Goal: Task Accomplishment & Management: Manage account settings

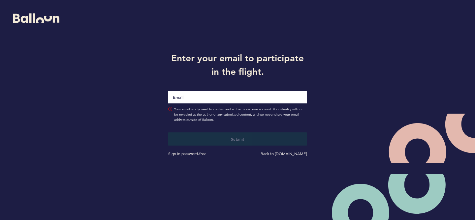
click at [205, 103] on input "Email" at bounding box center [237, 97] width 138 height 12
type input "[EMAIL_ADDRESS][DOMAIN_NAME]"
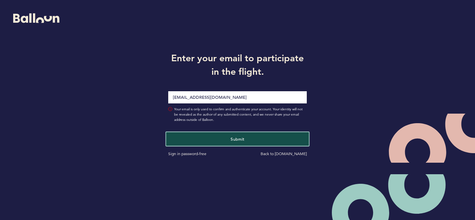
click at [235, 142] on button "Submit" at bounding box center [237, 139] width 143 height 14
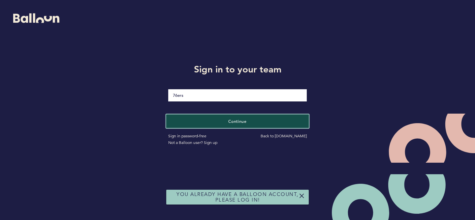
click at [251, 125] on button "Continue" at bounding box center [237, 121] width 143 height 14
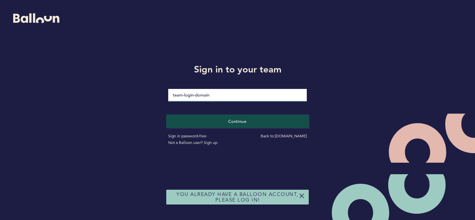
type input "Jack$Bauer1"
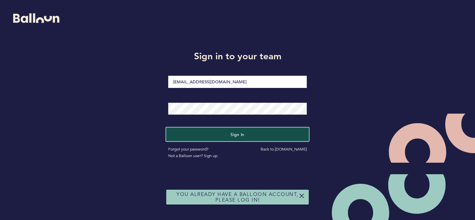
click at [246, 138] on button "Sign in" at bounding box center [237, 135] width 143 height 14
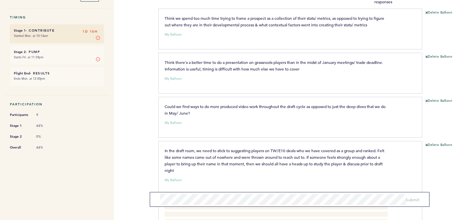
scroll to position [109, 0]
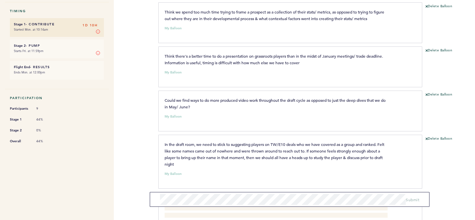
click at [145, 117] on div "Flights 76ers [EMAIL_ADDRESS][DOMAIN_NAME] Team Domain: 76ers Notification Pref…" at bounding box center [237, 110] width 475 height 220
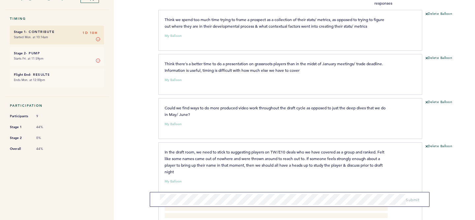
scroll to position [0, 0]
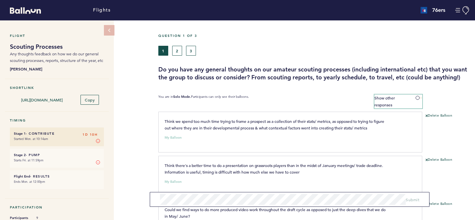
click at [417, 99] on span at bounding box center [418, 98] width 7 height 2
click at [0, 0] on input "Show other responses" at bounding box center [0, 0] width 0 height 0
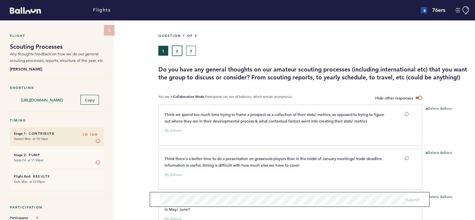
click at [177, 47] on button "2" at bounding box center [177, 51] width 10 height 10
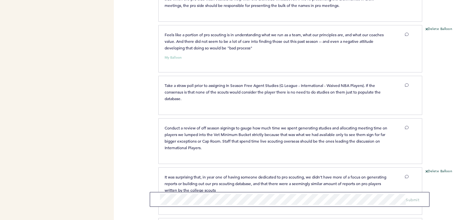
scroll to position [518, 0]
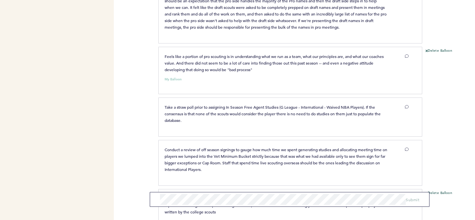
click at [443, 88] on div "Delete Balloon" at bounding box center [448, 72] width 53 height 49
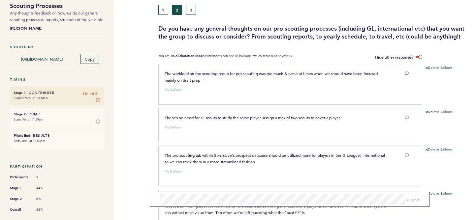
scroll to position [0, 0]
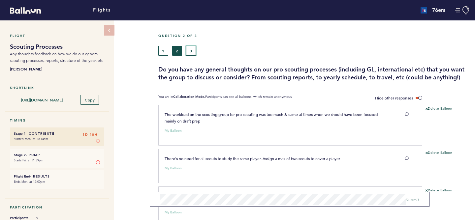
click at [191, 52] on button "3" at bounding box center [191, 51] width 10 height 10
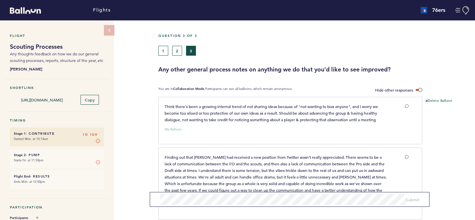
click at [294, 64] on div "Question 3 of 3 1 2 3 Any other general process notes on anything we do that yo…" at bounding box center [316, 54] width 317 height 40
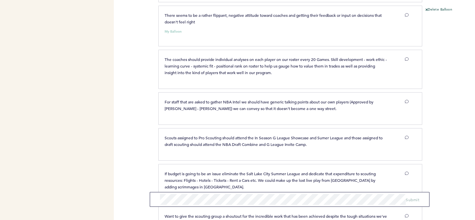
scroll to position [261, 0]
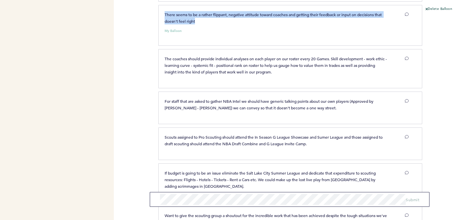
drag, startPoint x: 200, startPoint y: 20, endPoint x: 165, endPoint y: 16, distance: 34.9
click at [165, 16] on p "There seems to be a rather flippant, negative attitude toward coaches and getti…" at bounding box center [276, 17] width 223 height 13
copy span "There seems to be a rather flippant, negative attitude toward coaches and getti…"
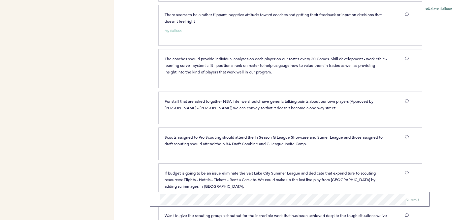
click at [440, 29] on div "Delete Balloon" at bounding box center [448, 28] width 53 height 43
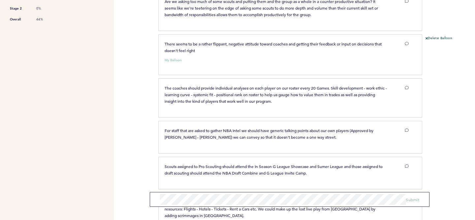
scroll to position [394, 0]
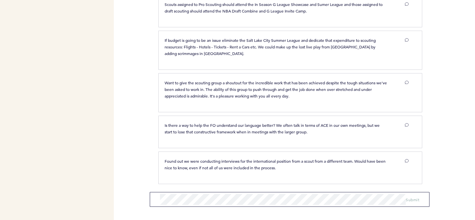
click at [455, 69] on div at bounding box center [448, 52] width 53 height 41
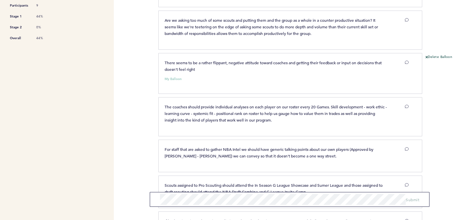
scroll to position [214, 0]
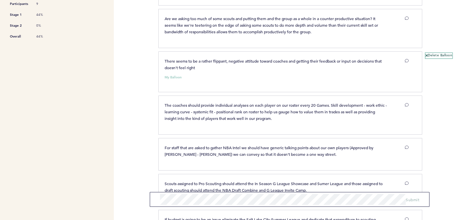
click at [429, 54] on button "Delete Balloon" at bounding box center [438, 55] width 27 height 5
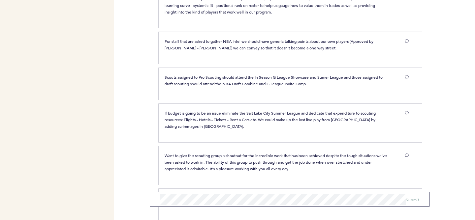
scroll to position [349, 0]
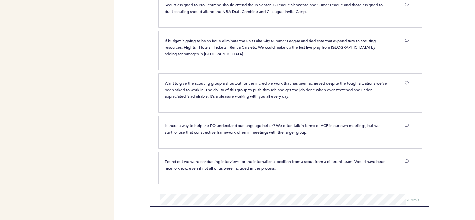
click at [135, 158] on div "Flights 76ers [EMAIL_ADDRESS][DOMAIN_NAME] Team Domain: 76ers Notification Pref…" at bounding box center [237, 110] width 475 height 220
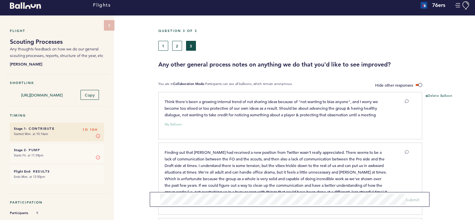
scroll to position [0, 0]
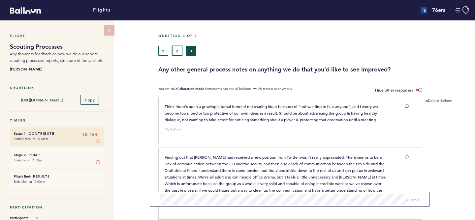
click at [174, 52] on button "2" at bounding box center [177, 51] width 10 height 10
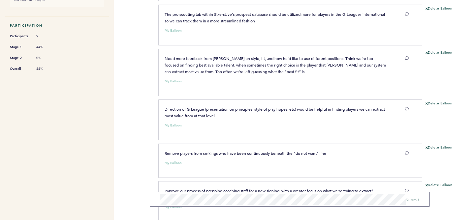
scroll to position [182, 0]
click at [140, 106] on div "Flights 76ers [EMAIL_ADDRESS][DOMAIN_NAME] Team Domain: 76ers Notification Pref…" at bounding box center [237, 110] width 475 height 220
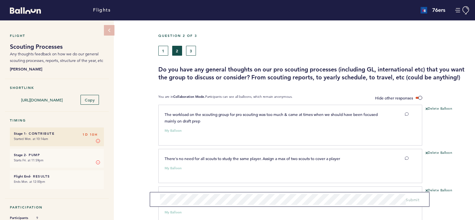
scroll to position [647, 0]
